Goal: Information Seeking & Learning: Learn about a topic

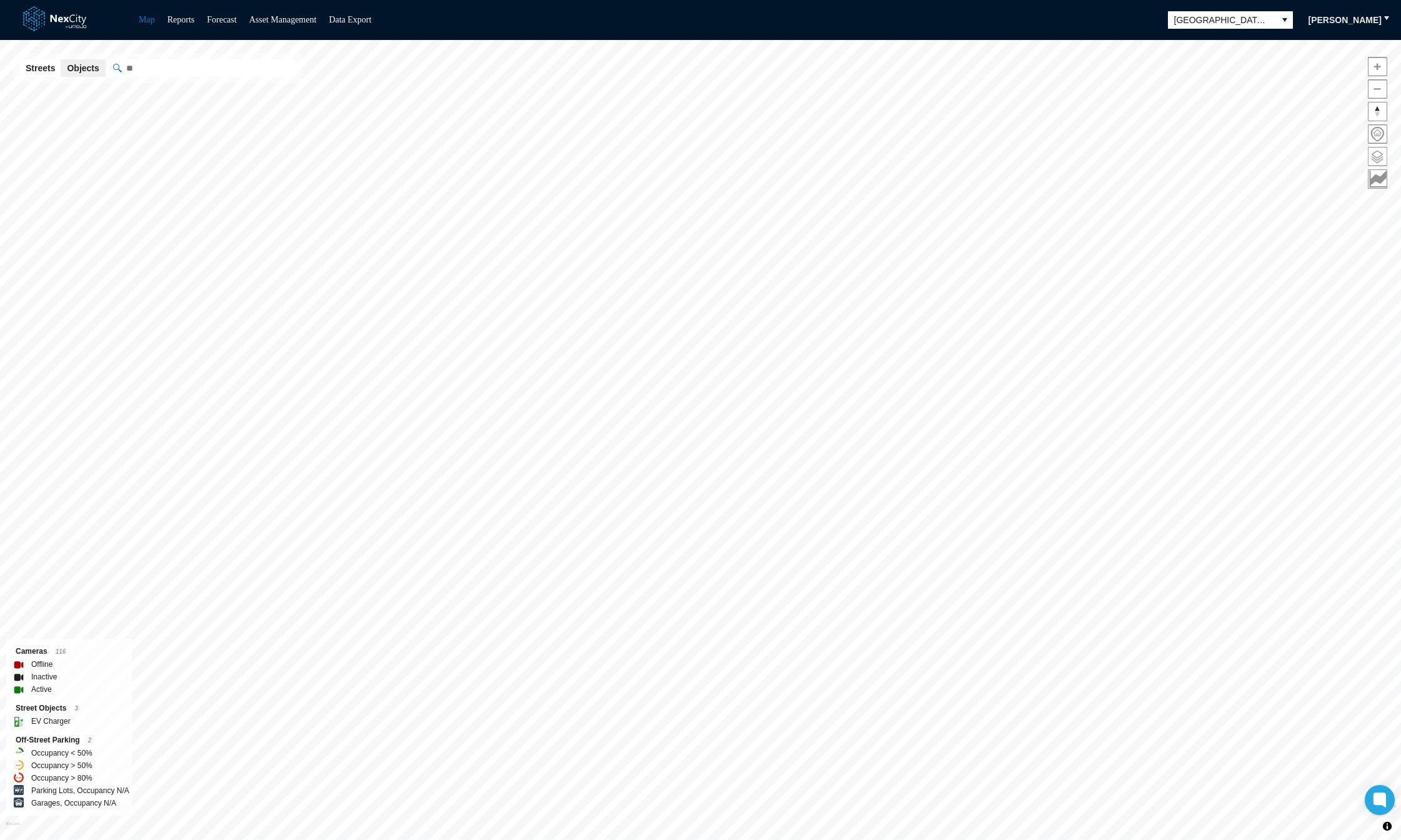
click at [1373, 160] on span at bounding box center [1377, 157] width 18 height 18
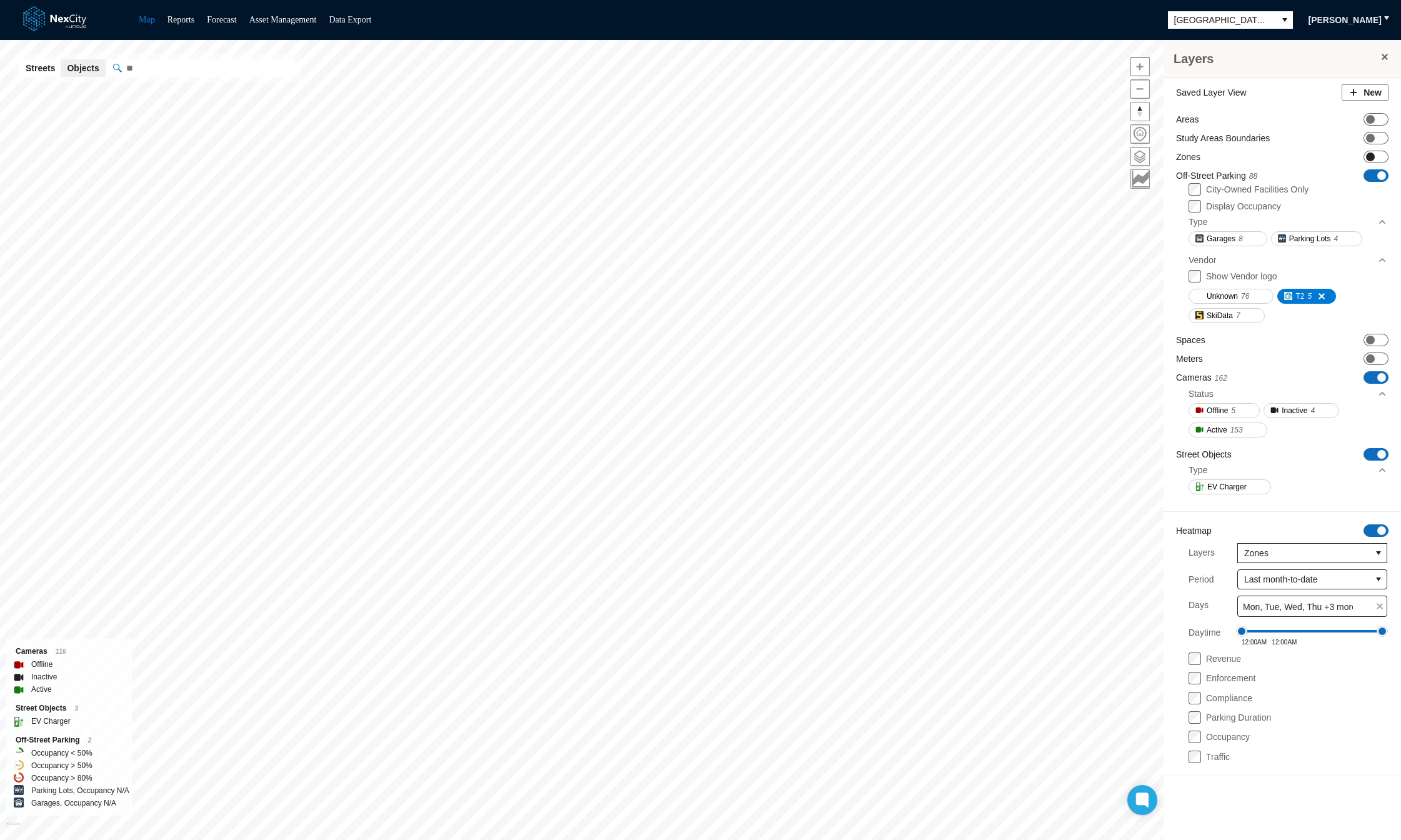
click at [1372, 157] on span at bounding box center [1371, 157] width 9 height 9
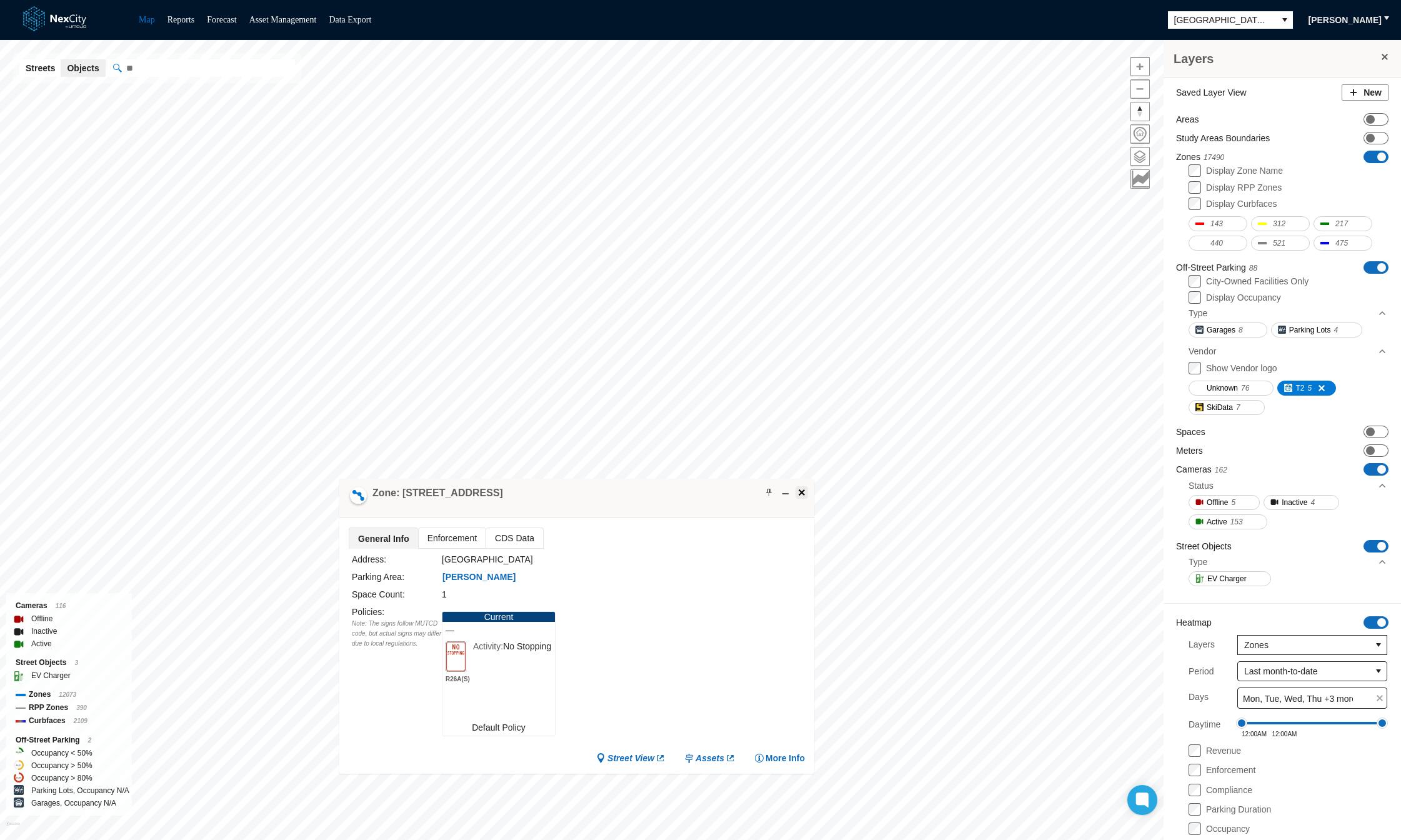
click at [805, 493] on span at bounding box center [801, 492] width 10 height 10
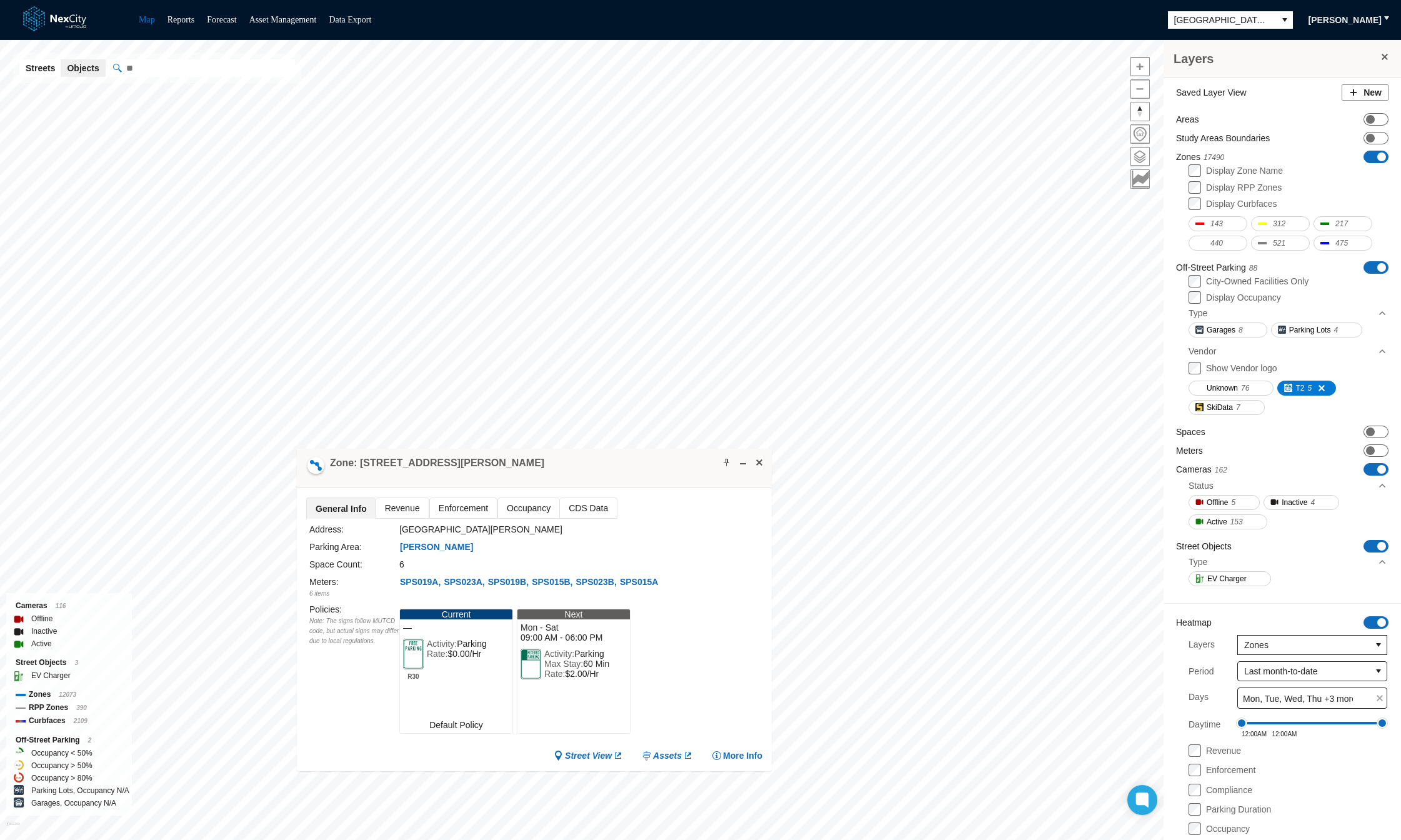
click at [404, 513] on span "Revenue" at bounding box center [402, 508] width 53 height 20
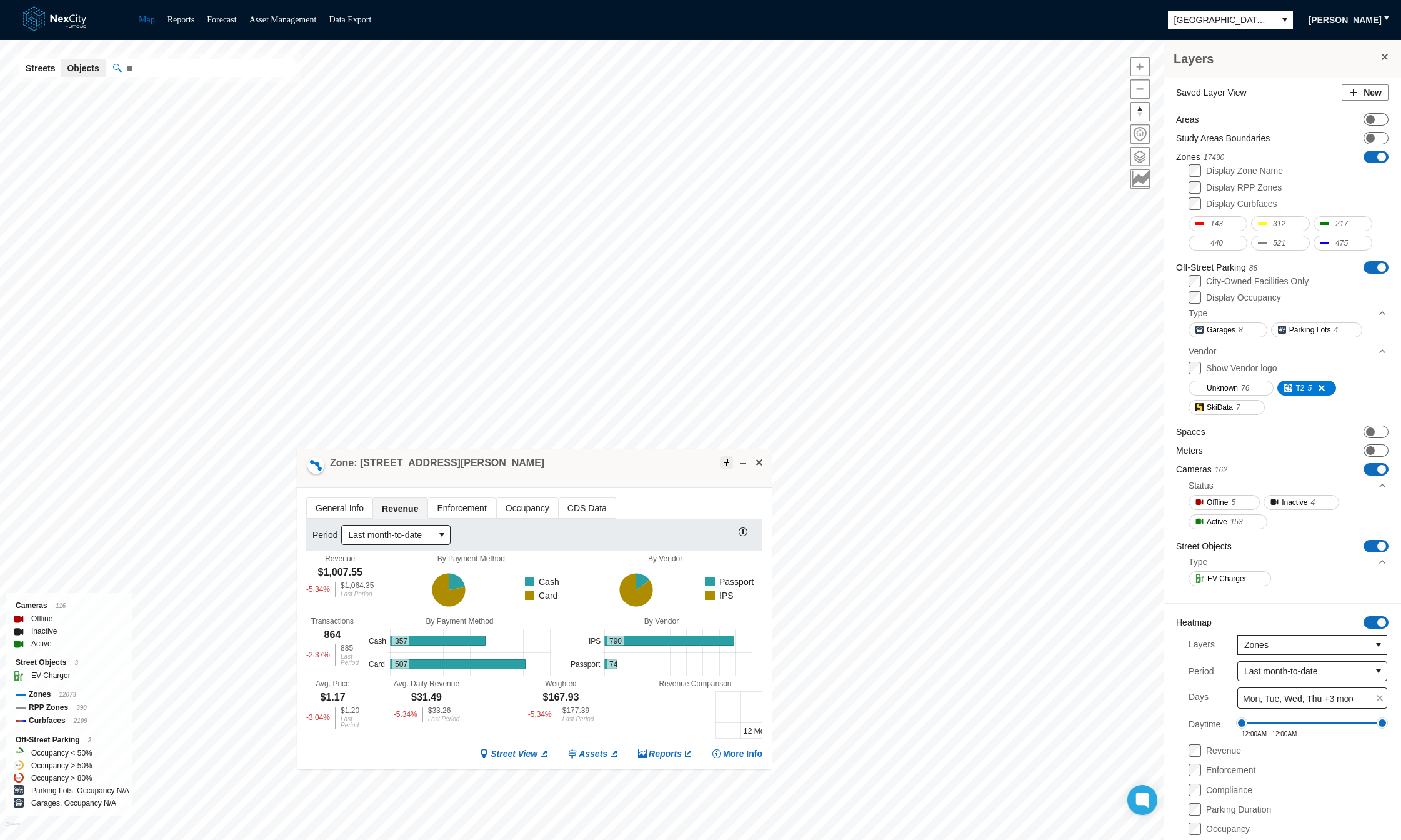
click at [725, 462] on span at bounding box center [726, 462] width 10 height 10
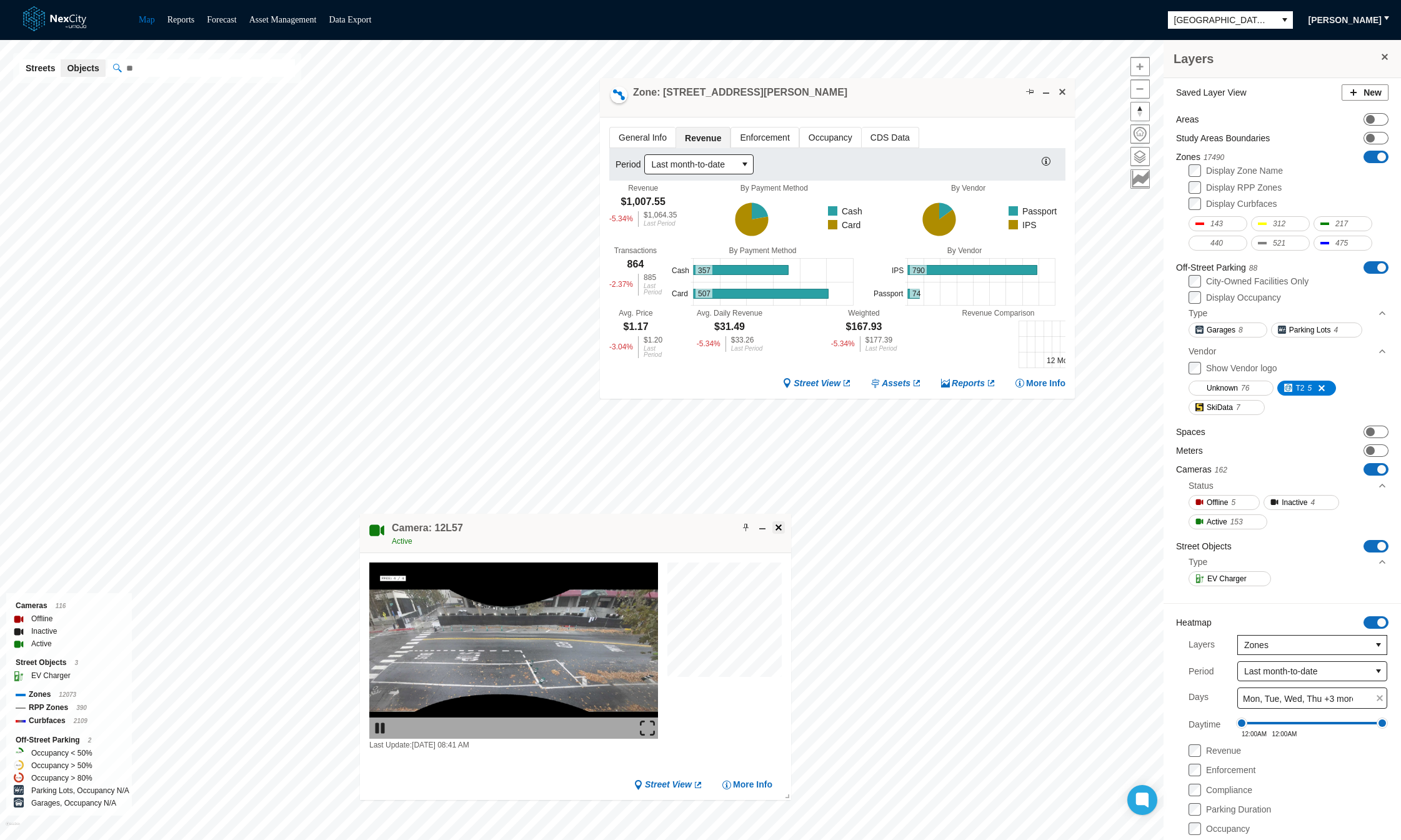
click at [775, 527] on span at bounding box center [778, 527] width 10 height 10
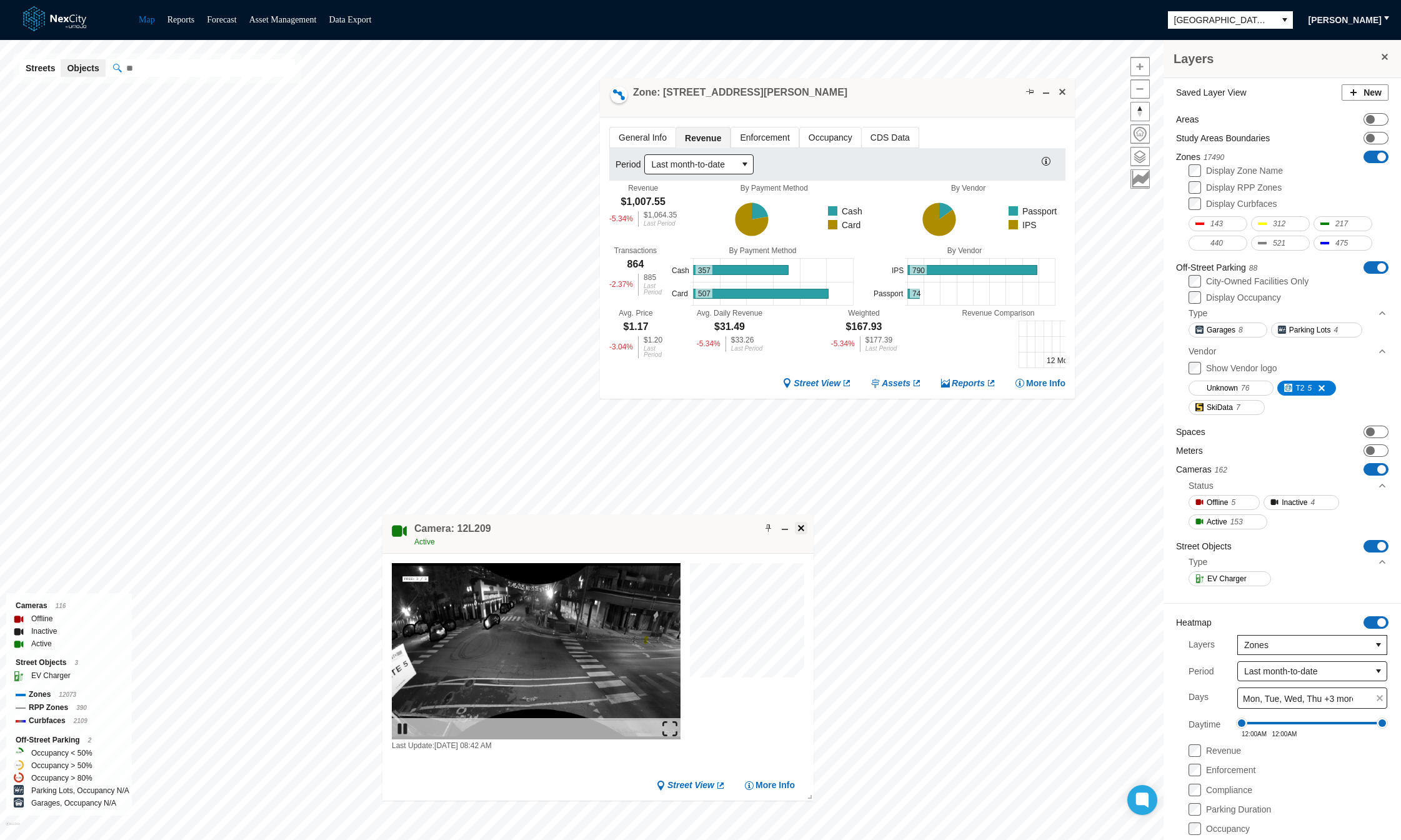
click at [801, 525] on span at bounding box center [801, 528] width 10 height 10
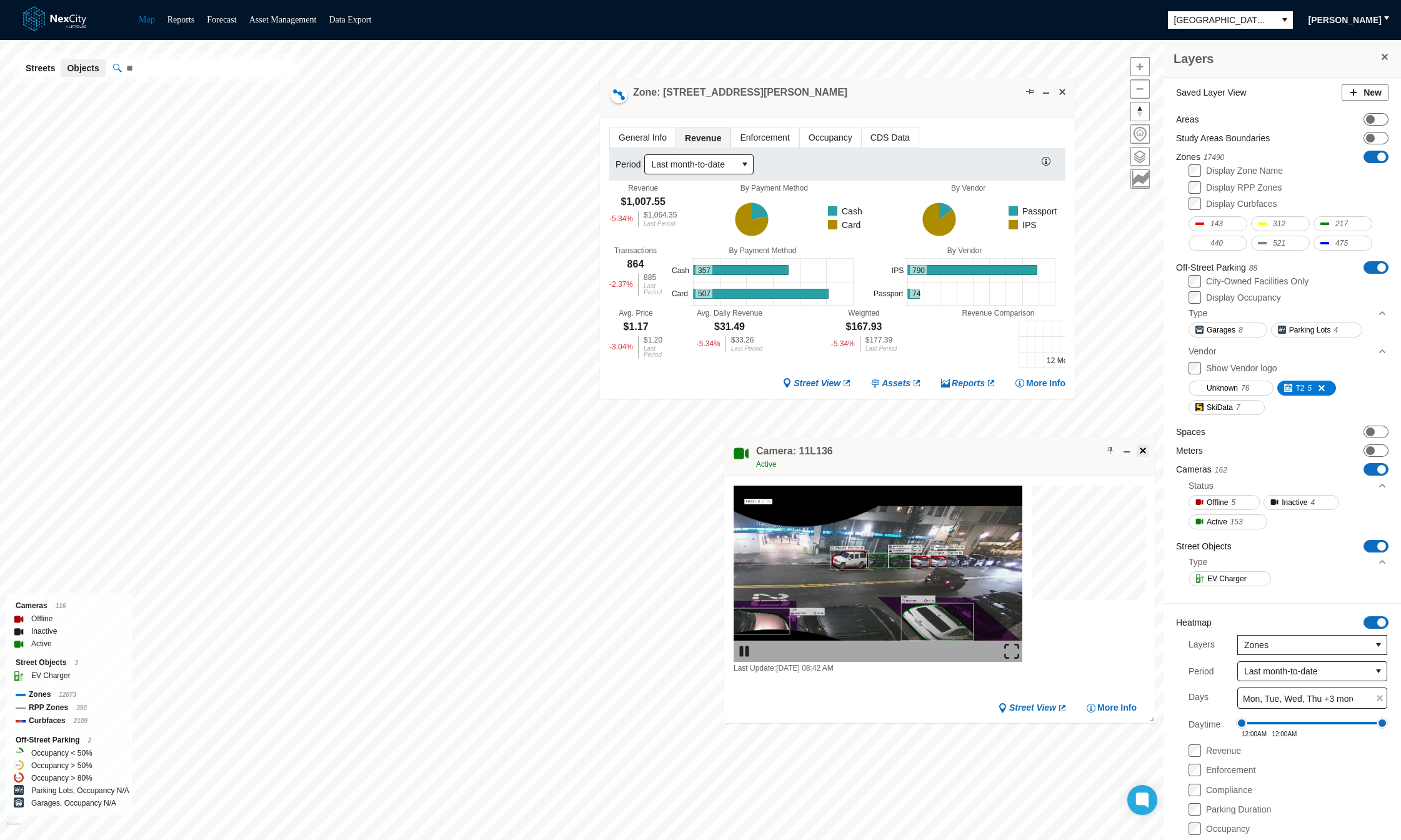
click at [1143, 450] on span at bounding box center [1143, 450] width 10 height 10
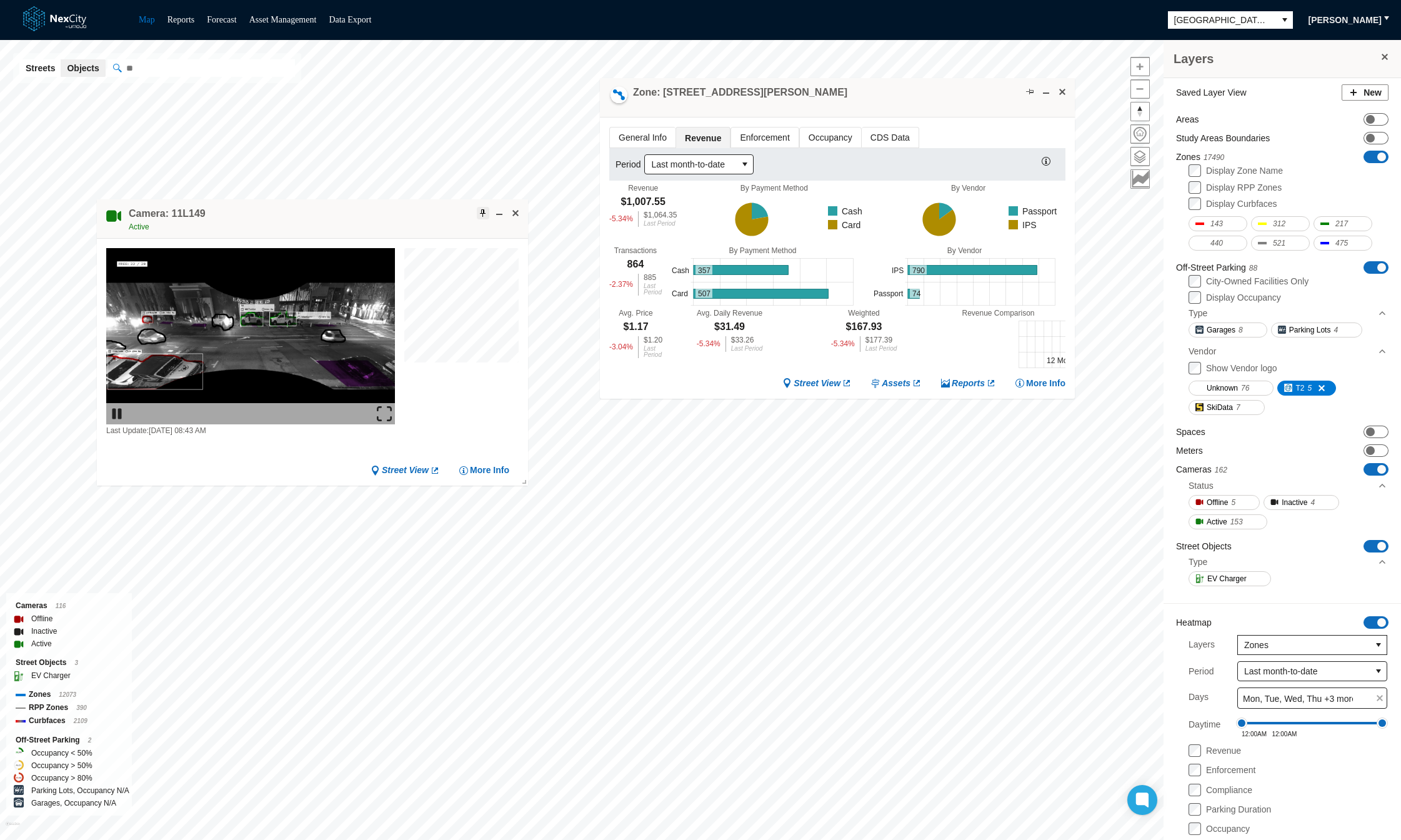
click at [479, 214] on span at bounding box center [482, 212] width 10 height 10
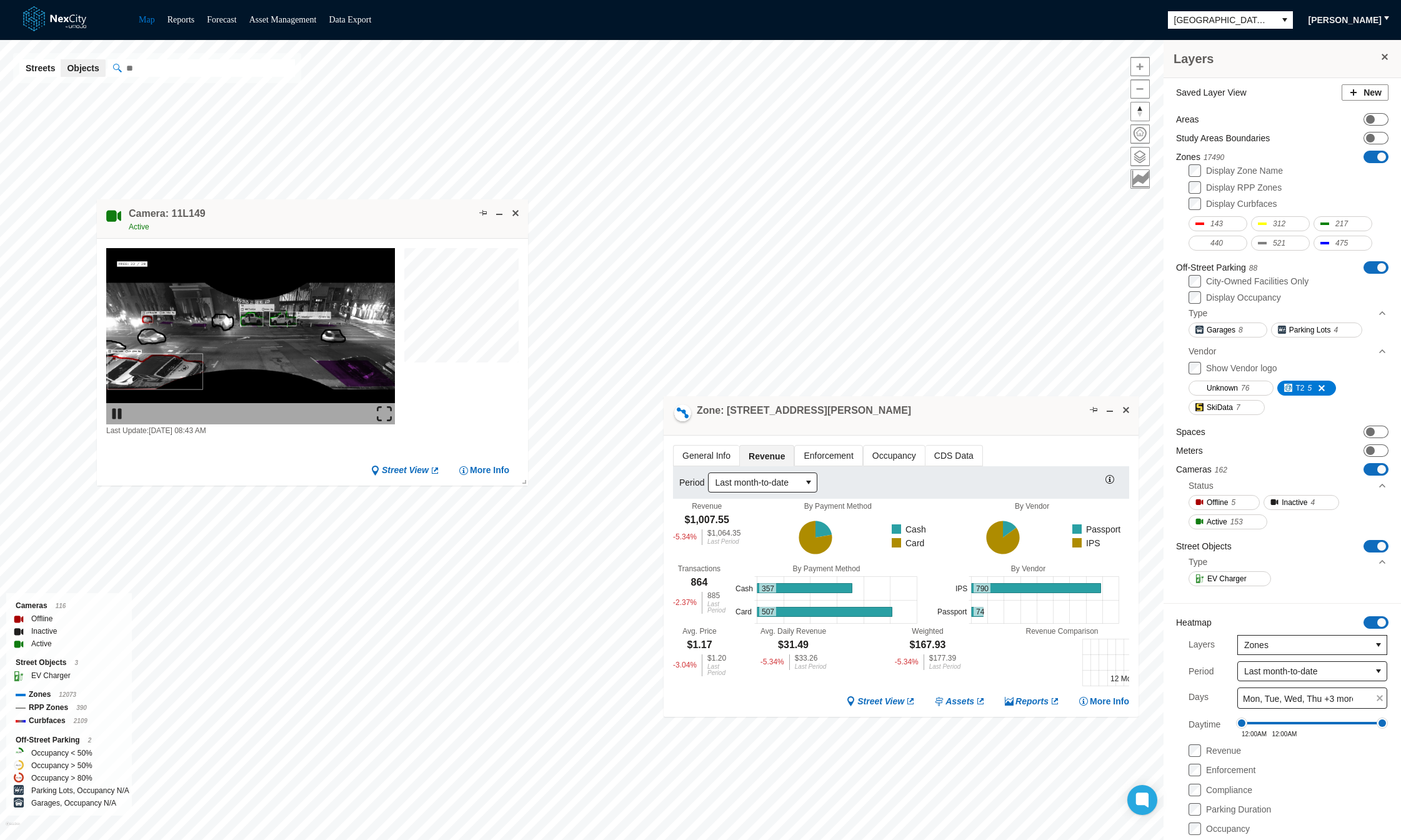
click at [1380, 52] on span at bounding box center [1385, 56] width 10 height 10
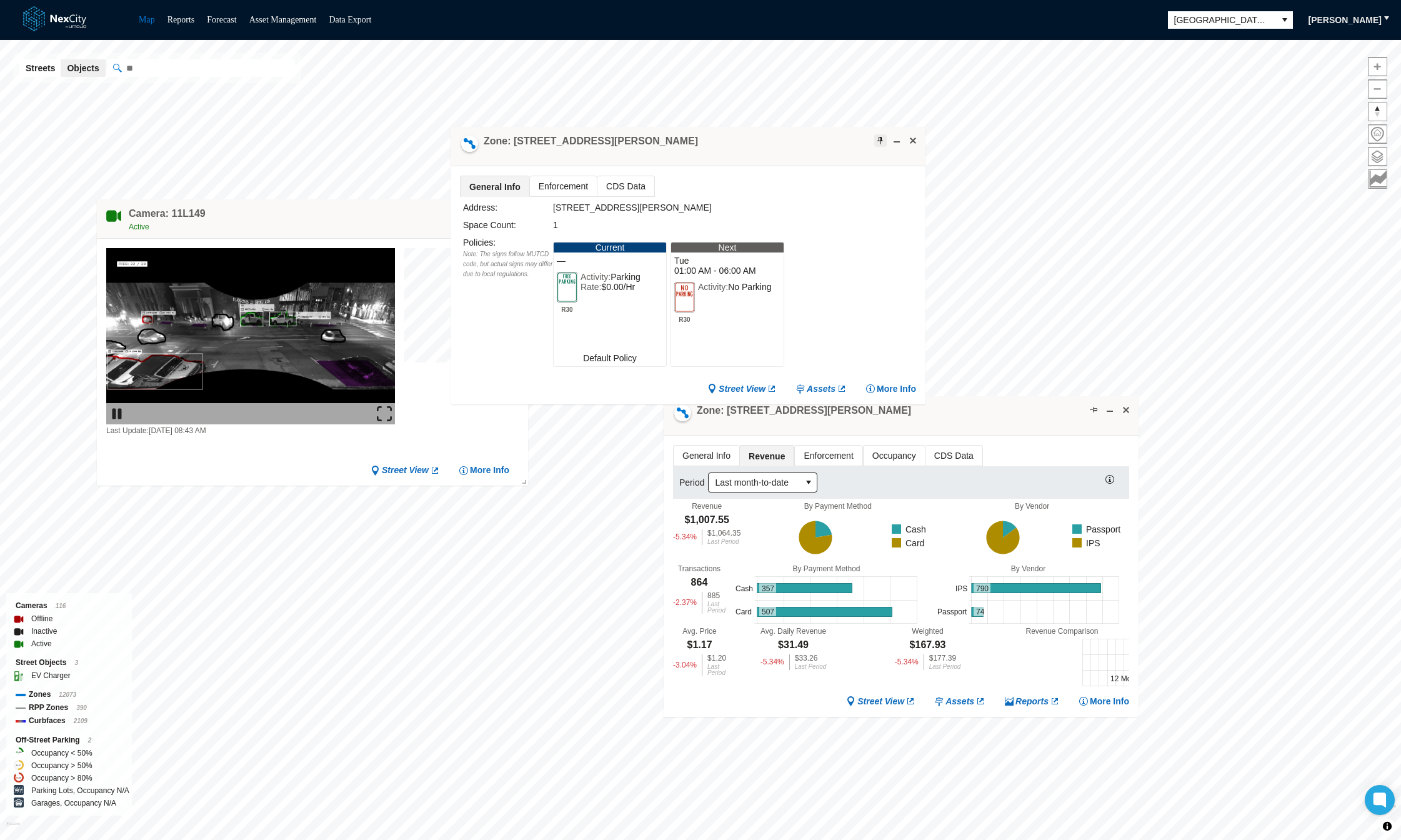
click at [882, 140] on span at bounding box center [880, 140] width 10 height 10
click at [560, 188] on span "Enforcement" at bounding box center [563, 186] width 67 height 20
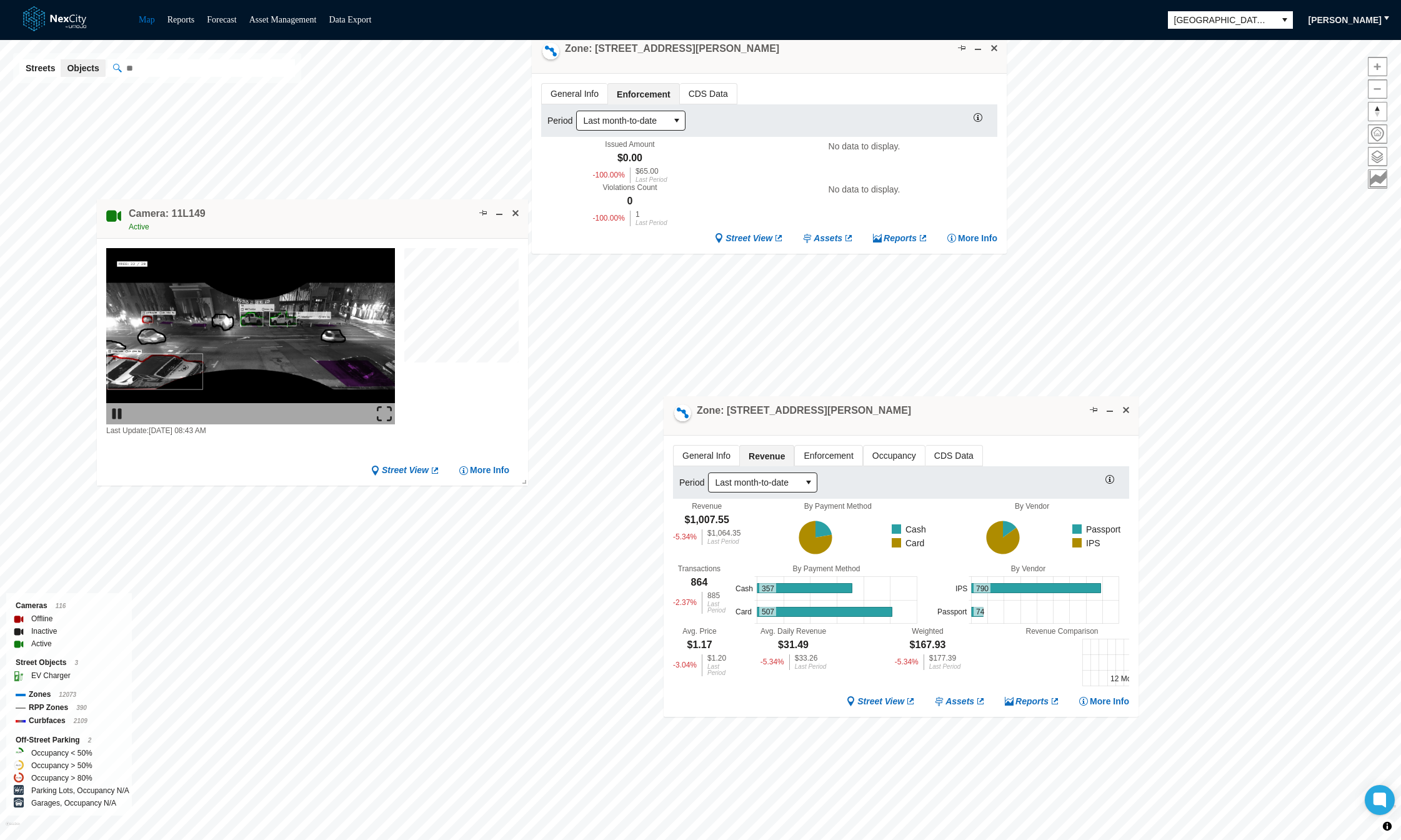
drag, startPoint x: 711, startPoint y: 156, endPoint x: 793, endPoint y: 63, distance: 124.0
click at [793, 63] on div "Zone: [STREET_ADDRESS][PERSON_NAME]" at bounding box center [770, 53] width 475 height 39
click at [572, 93] on span "General Info" at bounding box center [574, 93] width 65 height 20
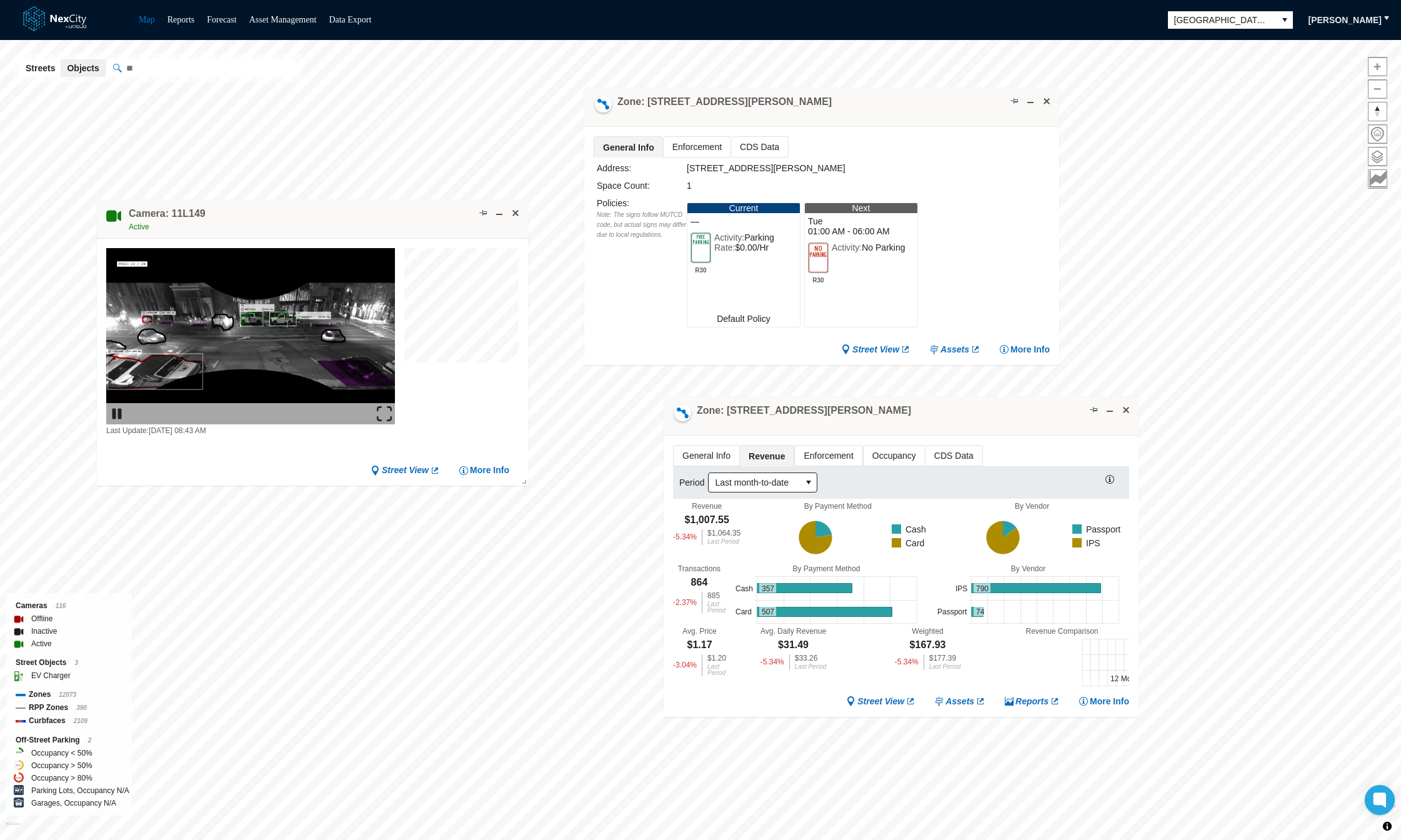
drag, startPoint x: 842, startPoint y: 68, endPoint x: 948, endPoint y: 93, distance: 108.9
click at [897, 121] on div "Zone: [STREET_ADDRESS][PERSON_NAME]" at bounding box center [821, 107] width 475 height 39
click at [1050, 100] on span at bounding box center [1046, 101] width 10 height 10
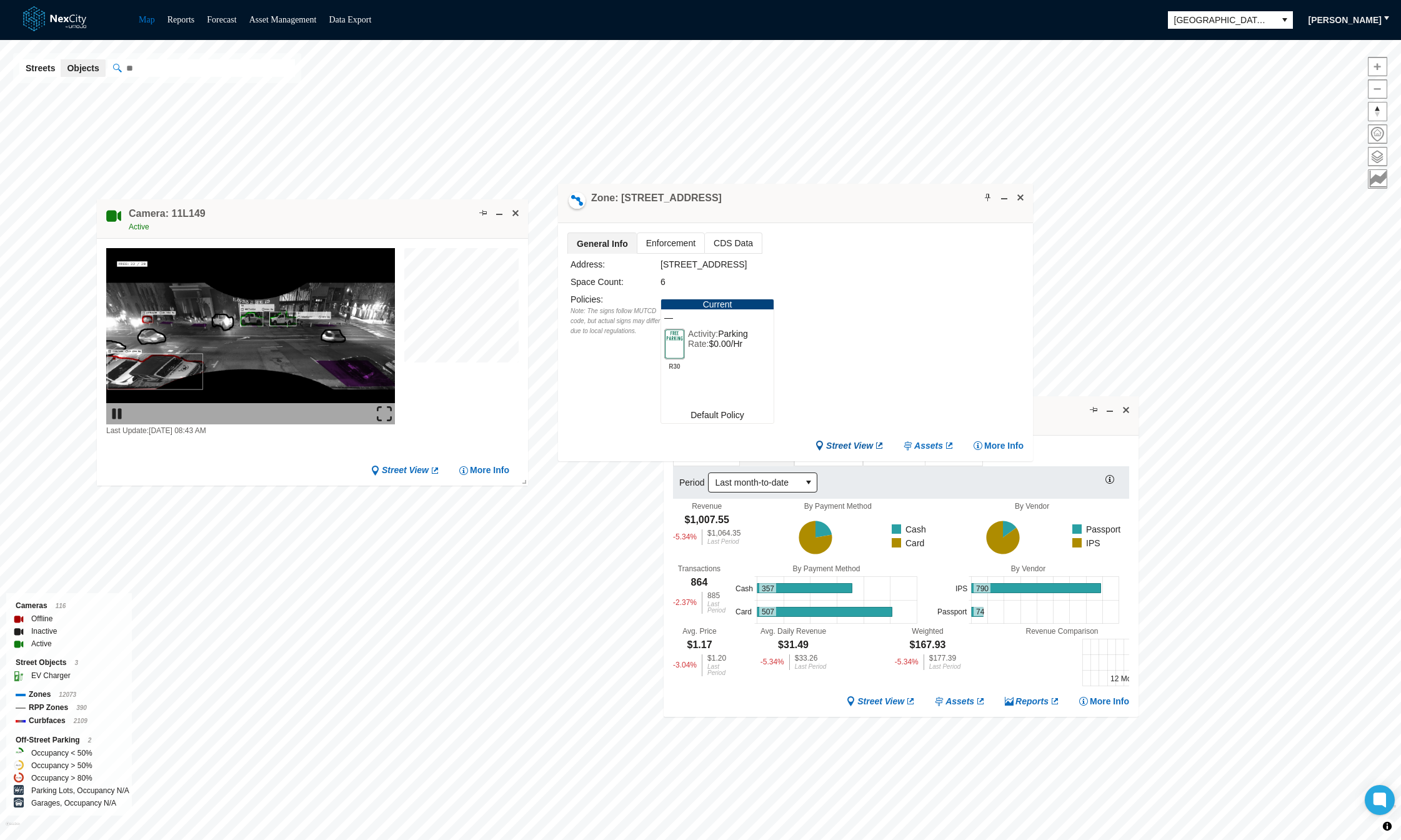
click at [856, 441] on span "Street View" at bounding box center [849, 446] width 47 height 12
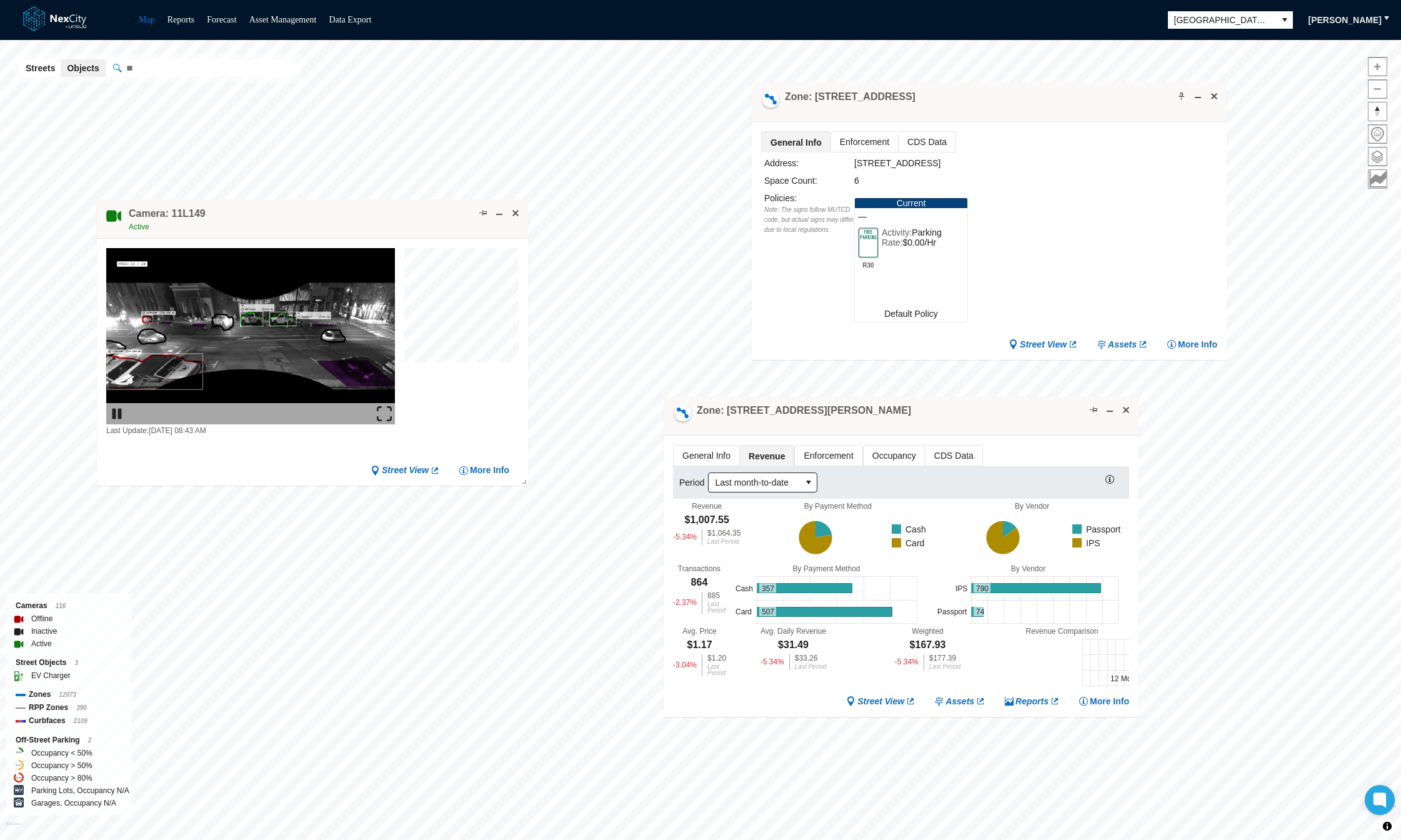
drag, startPoint x: 842, startPoint y: 203, endPoint x: 1036, endPoint y: 101, distance: 219.2
click at [1036, 101] on div "Zone: [STREET_ADDRESS]" at bounding box center [989, 102] width 475 height 39
